Goal: Task Accomplishment & Management: Use online tool/utility

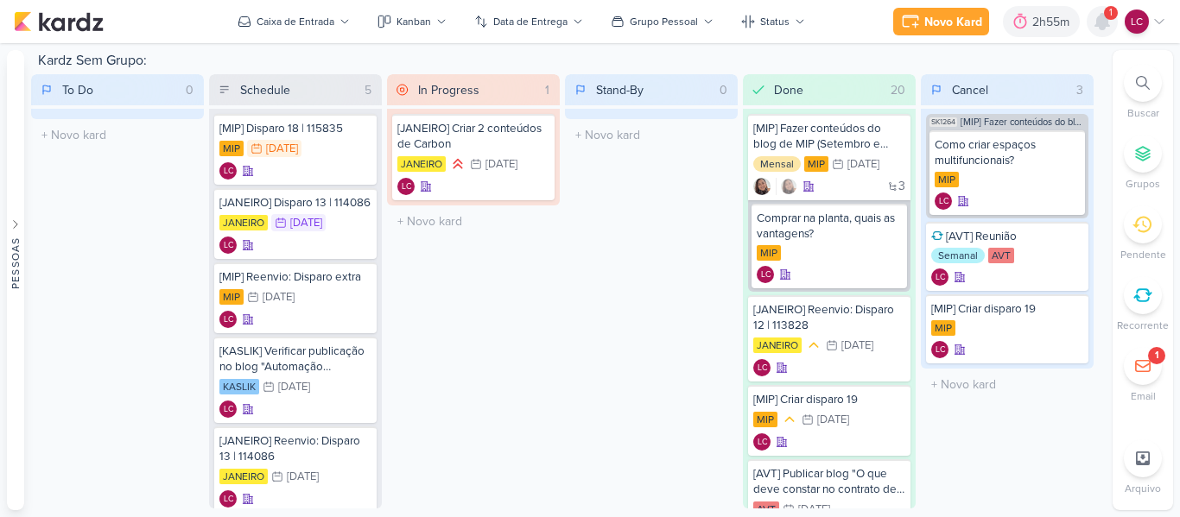
click at [1098, 19] on icon at bounding box center [1102, 22] width 14 height 16
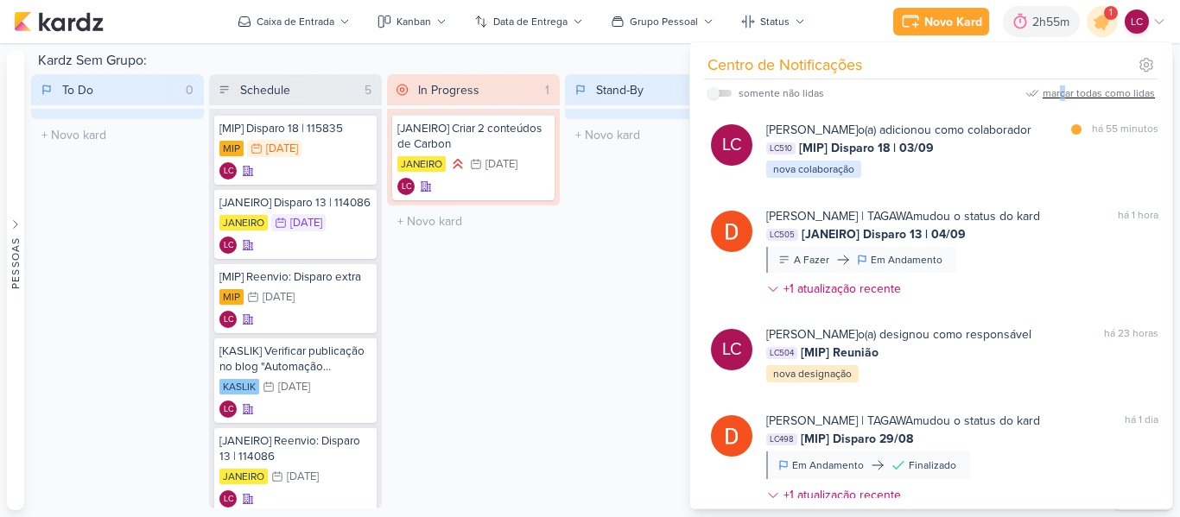
click at [1063, 100] on div "marcar todas como lidas" at bounding box center [1098, 94] width 112 height 16
click at [627, 258] on div "Stand-By 0 Mover Para Esquerda Mover Para Direita [GEOGRAPHIC_DATA] O título do…" at bounding box center [651, 291] width 173 height 434
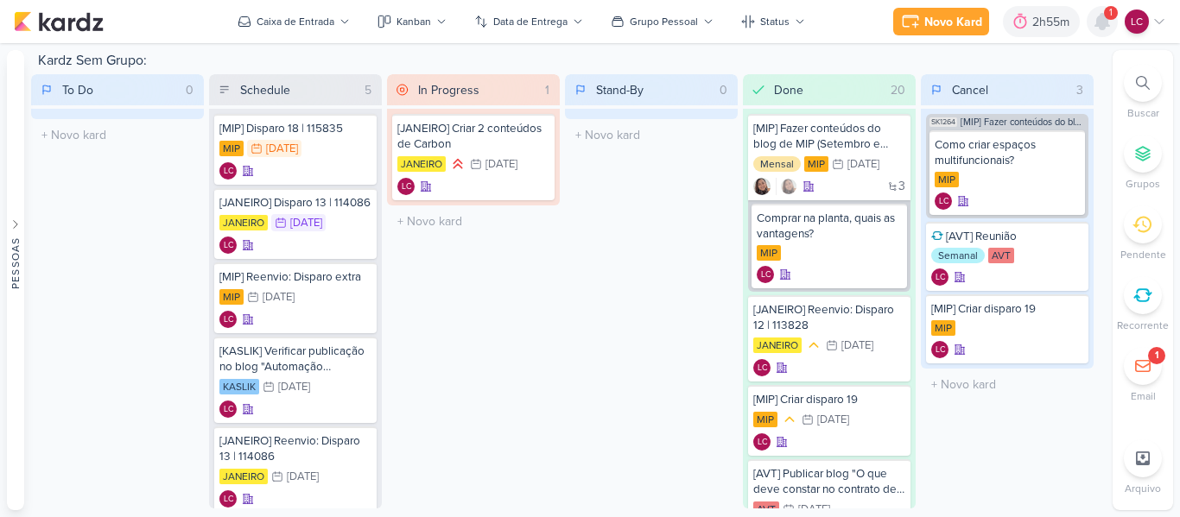
click at [1093, 21] on icon at bounding box center [1102, 21] width 21 height 21
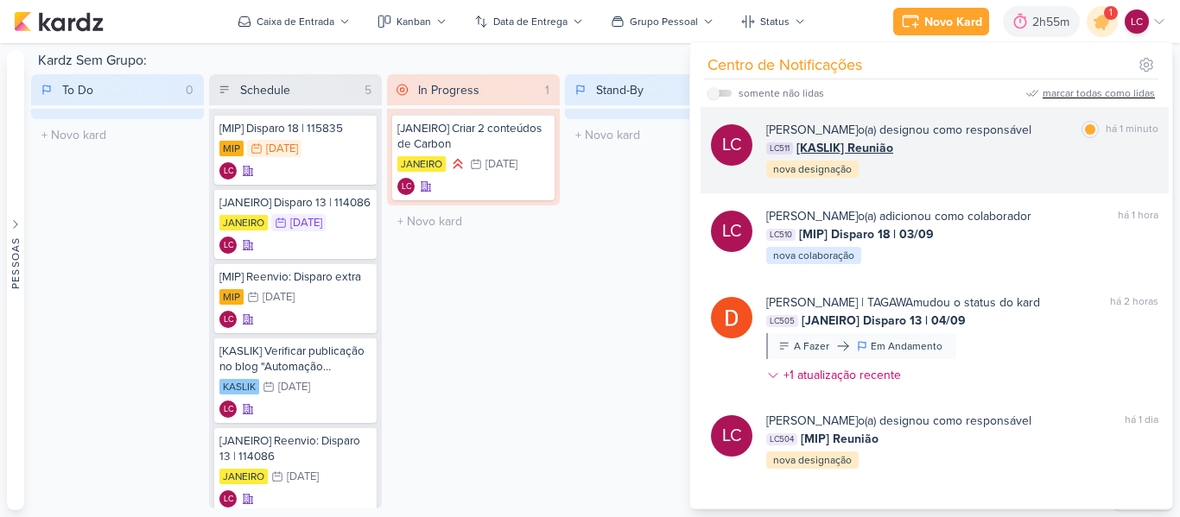
click at [894, 149] on div "LC511 [KASLIK] Reunião" at bounding box center [962, 148] width 392 height 18
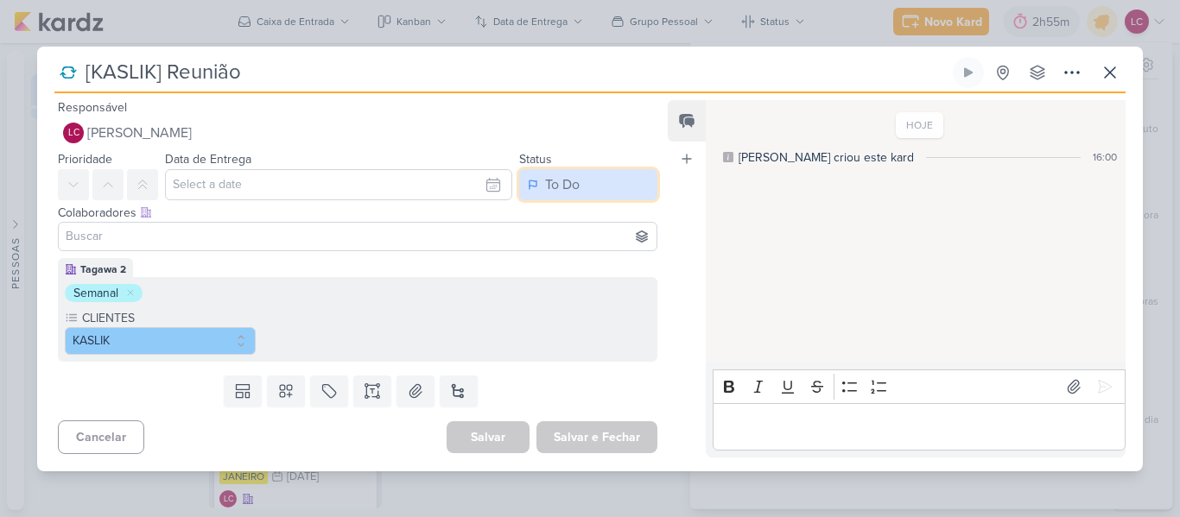
click at [603, 188] on button "To Do" at bounding box center [588, 184] width 138 height 31
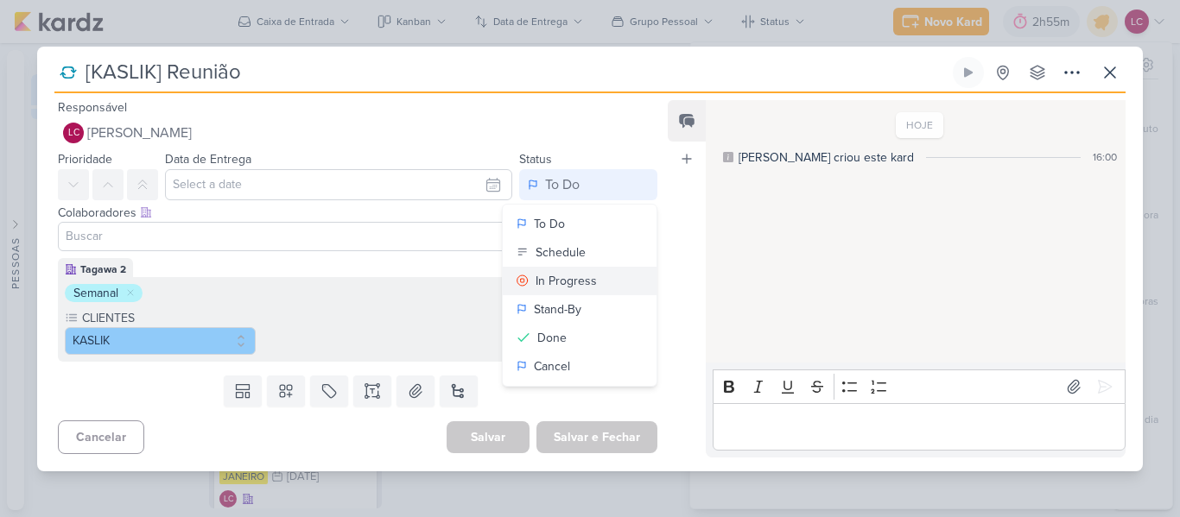
click at [554, 276] on div "In Progress" at bounding box center [565, 281] width 61 height 18
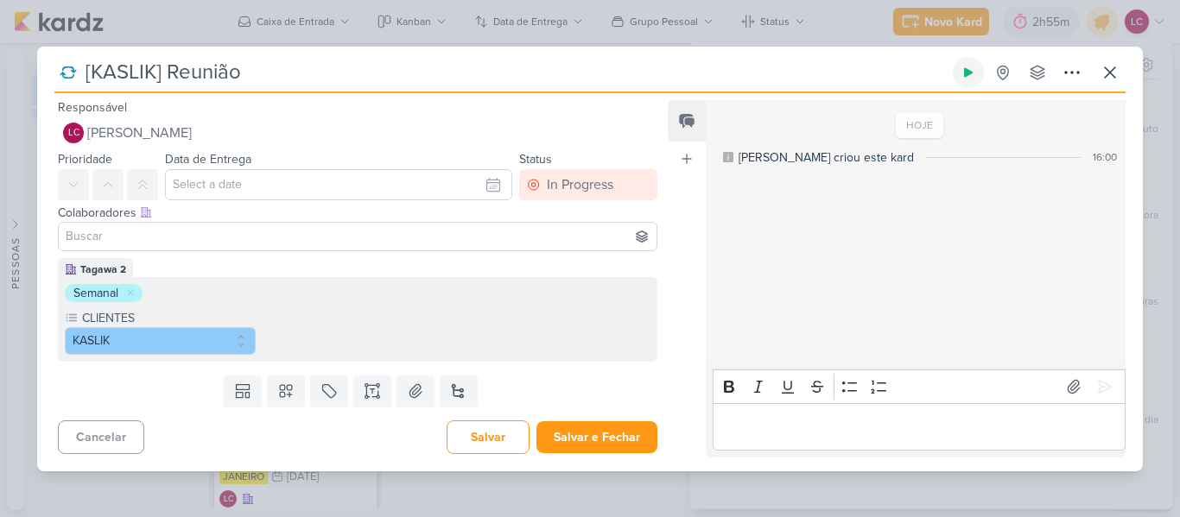
click at [975, 78] on button at bounding box center [968, 72] width 31 height 31
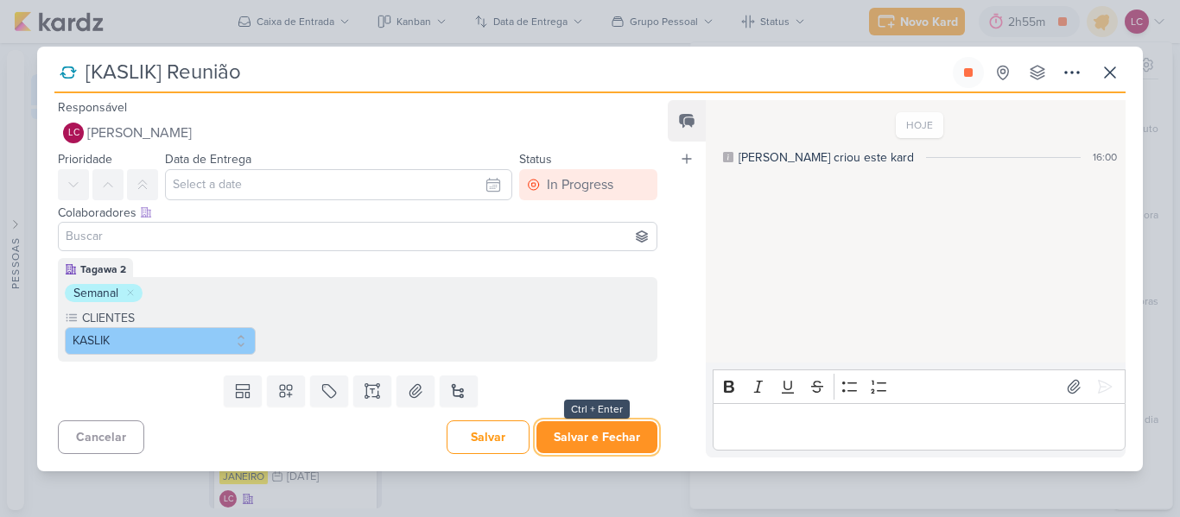
click at [573, 436] on button "Salvar e Fechar" at bounding box center [596, 437] width 121 height 32
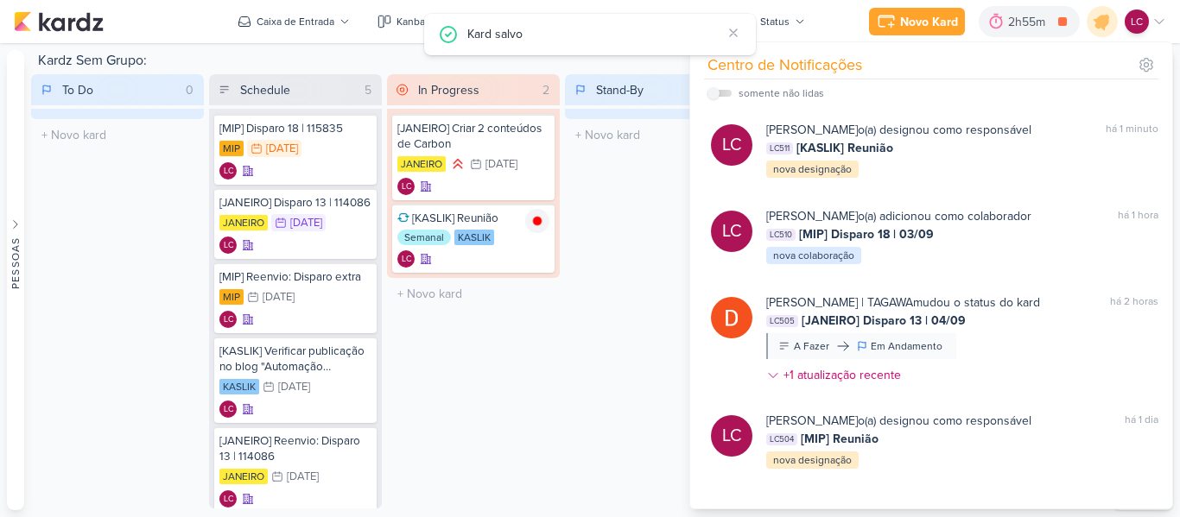
click at [557, 376] on div "In Progress 2 Mover Para Esquerda Mover Para Direita [GEOGRAPHIC_DATA] [JANEIRO…" at bounding box center [473, 291] width 173 height 434
